Goal: Information Seeking & Learning: Check status

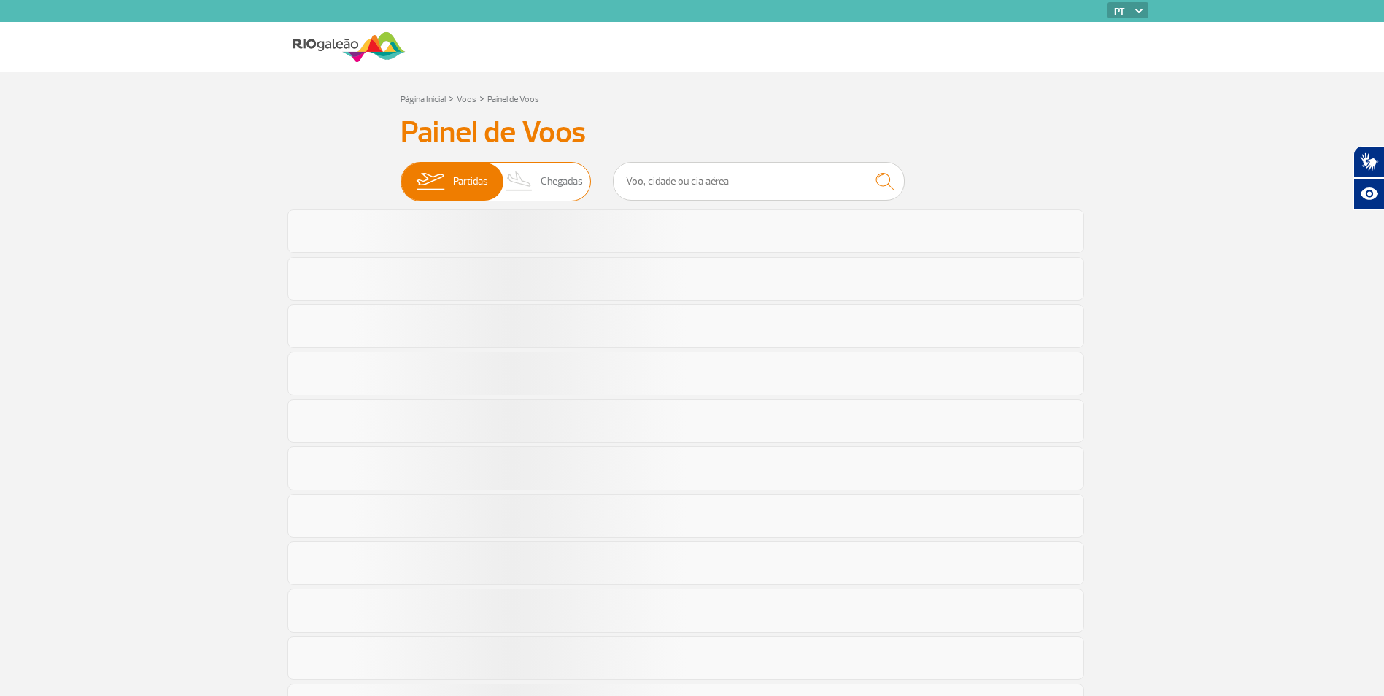
click at [571, 180] on span "Chegadas" at bounding box center [562, 182] width 42 height 38
click at [401, 174] on input "Partidas Chegadas" at bounding box center [401, 174] width 0 height 0
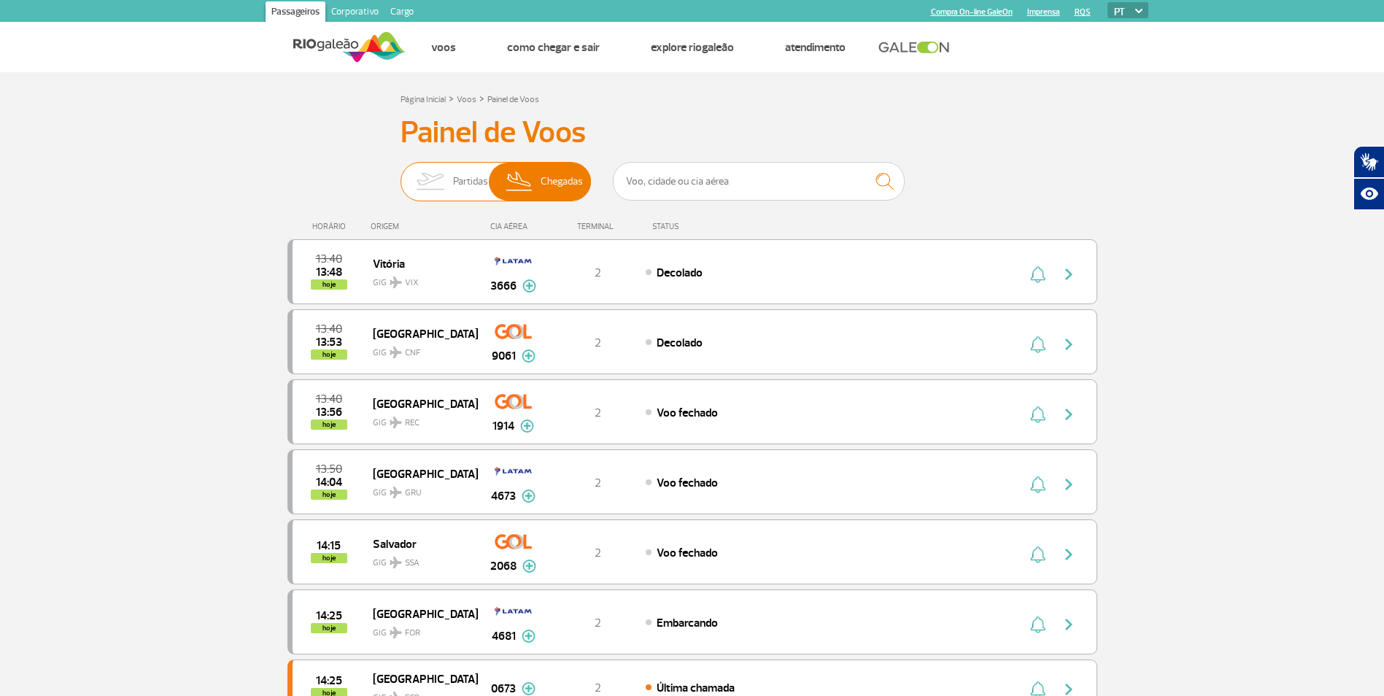
click at [467, 184] on span "Partidas" at bounding box center [470, 182] width 35 height 38
click at [401, 174] on input "Partidas Chegadas" at bounding box center [401, 174] width 0 height 0
click at [535, 180] on img at bounding box center [519, 182] width 43 height 38
click at [401, 174] on input "Partidas Chegadas" at bounding box center [401, 174] width 0 height 0
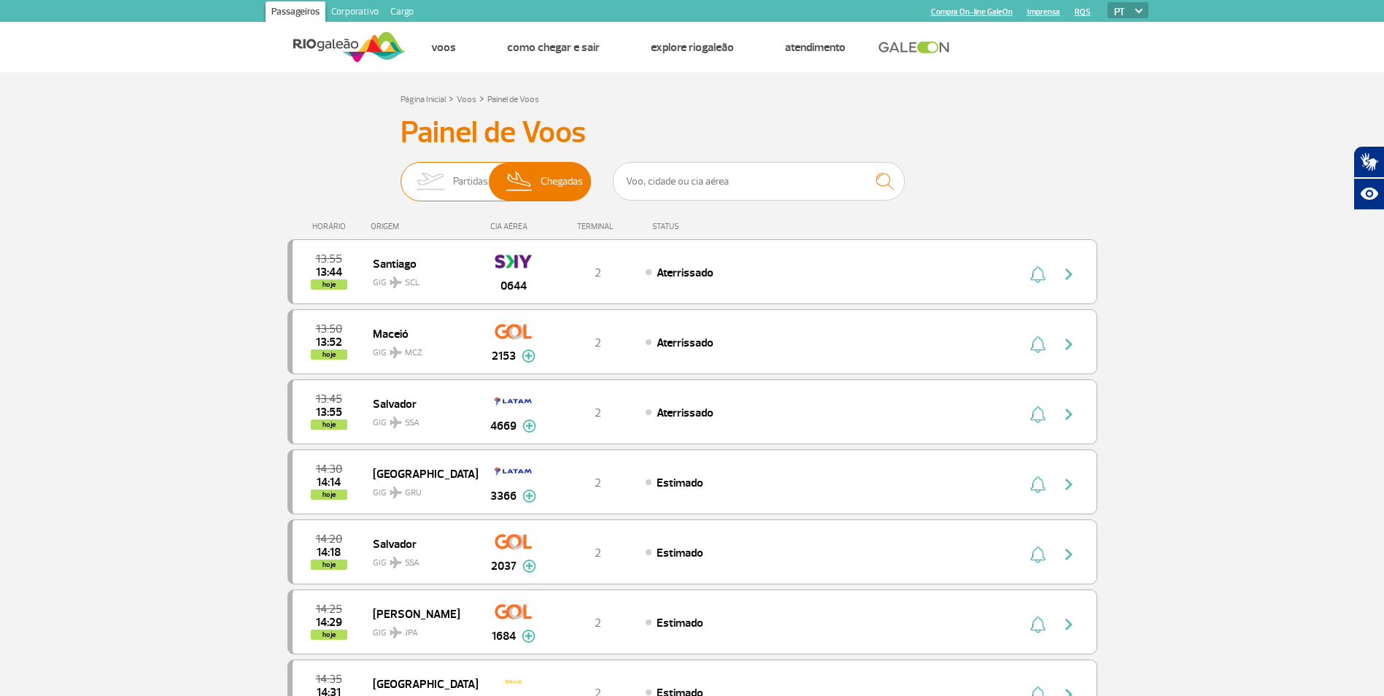
click at [460, 171] on span "Partidas" at bounding box center [470, 182] width 35 height 38
click at [401, 174] on input "Partidas Chegadas" at bounding box center [401, 174] width 0 height 0
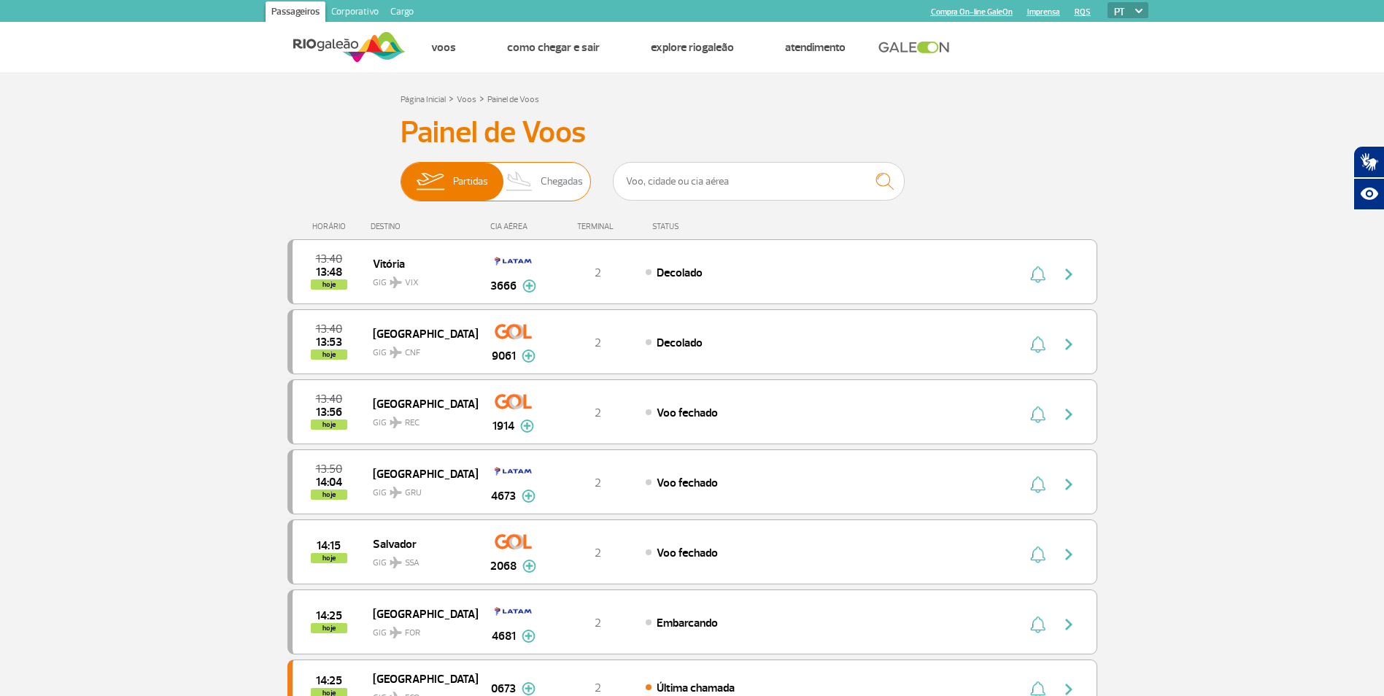
click at [536, 175] on img at bounding box center [519, 182] width 43 height 38
click at [401, 174] on input "Partidas Chegadas" at bounding box center [401, 174] width 0 height 0
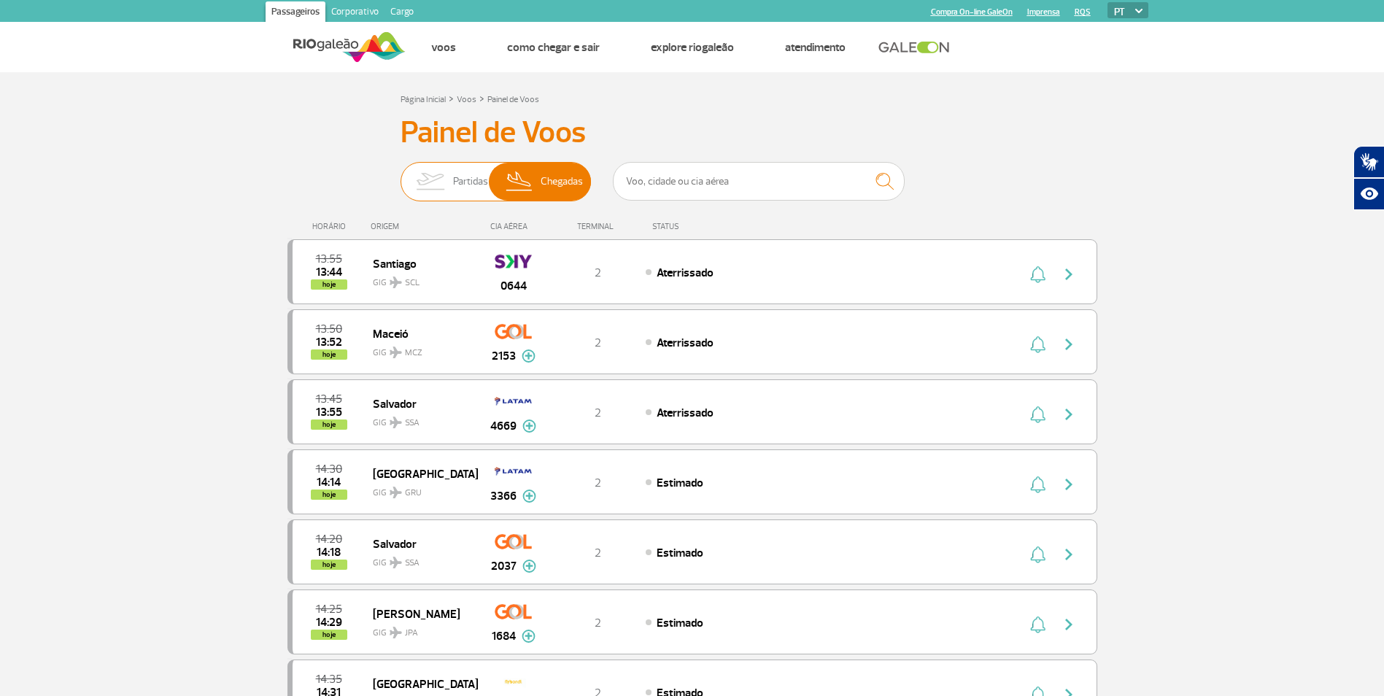
click at [425, 164] on img at bounding box center [430, 182] width 46 height 38
click at [401, 174] on input "Partidas Chegadas" at bounding box center [401, 174] width 0 height 0
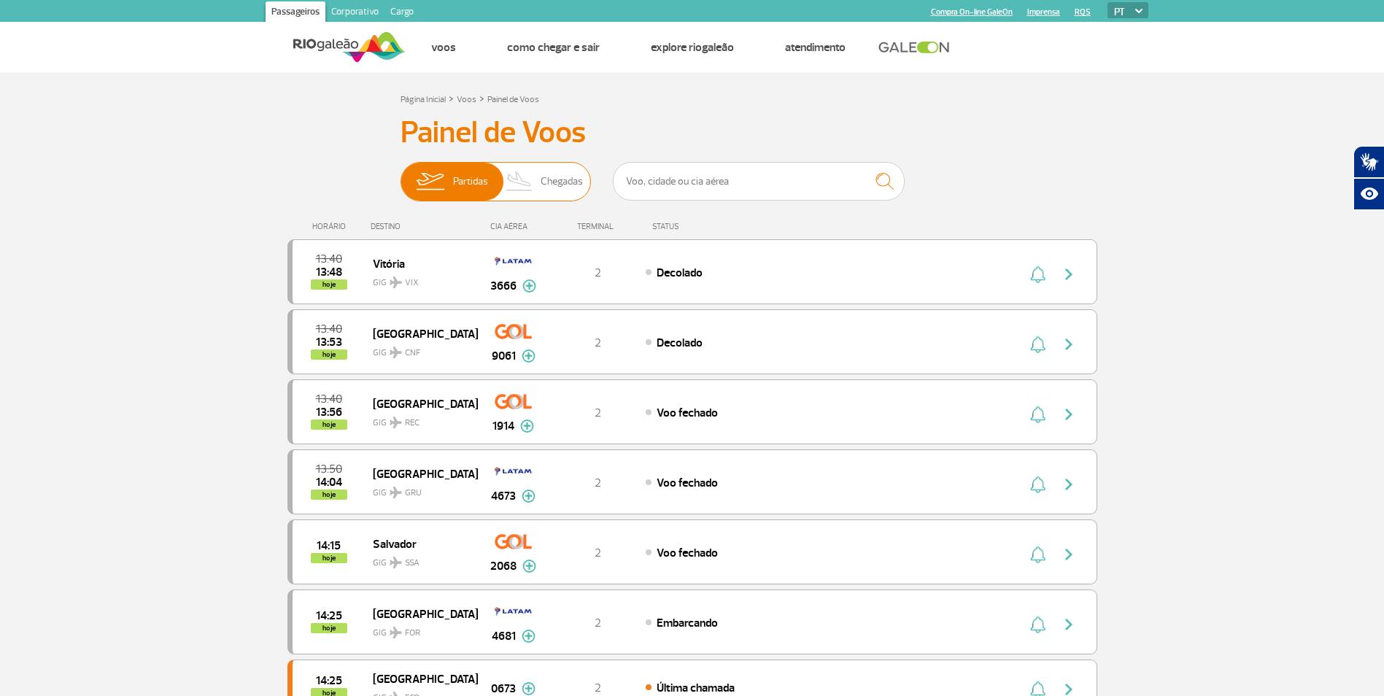
click at [528, 178] on img at bounding box center [519, 182] width 43 height 38
click at [401, 174] on input "Partidas Chegadas" at bounding box center [401, 174] width 0 height 0
